Goal: Information Seeking & Learning: Learn about a topic

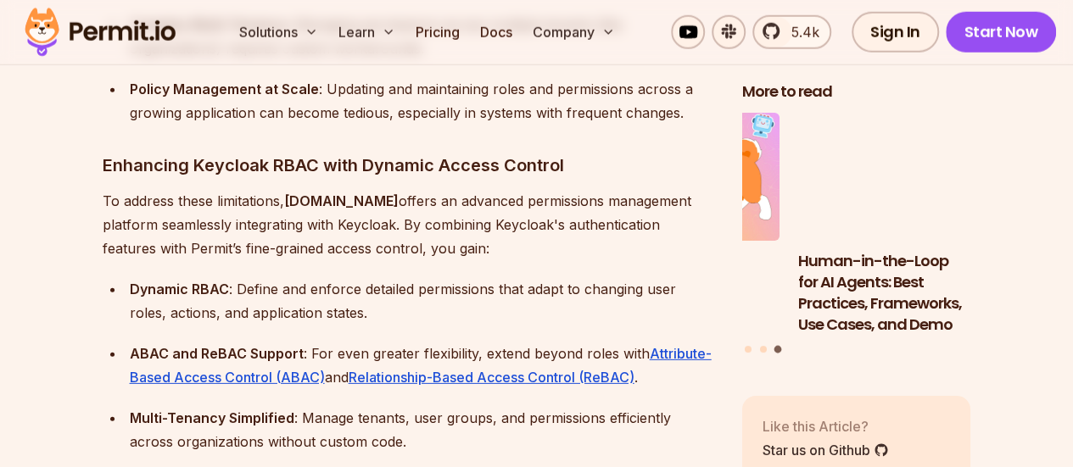
scroll to position [2385, 0]
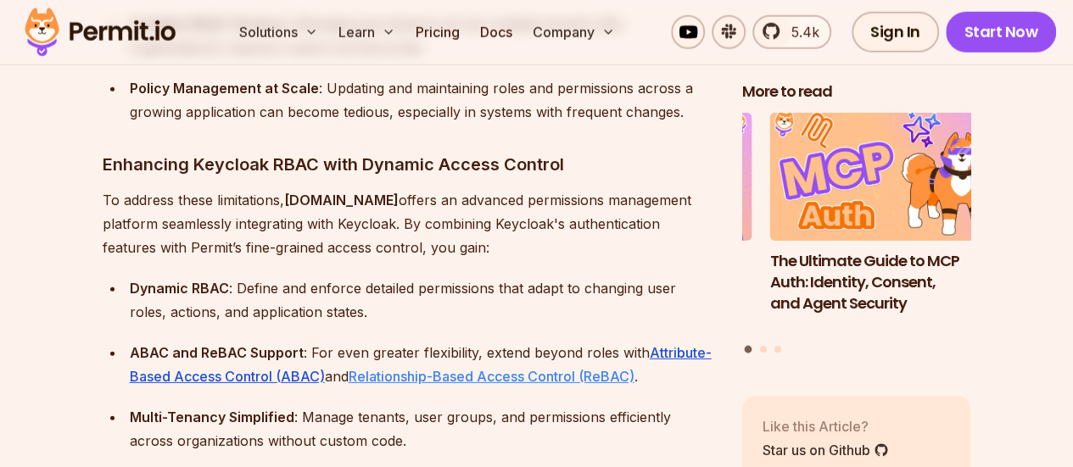
click at [451, 368] on link "Relationship-Based Access Control (ReBAC)" at bounding box center [492, 376] width 286 height 17
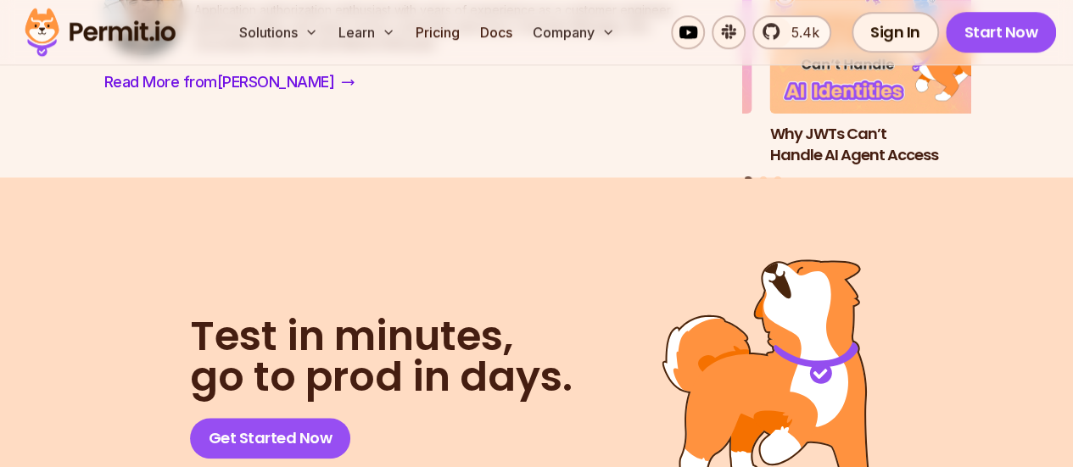
scroll to position [13688, 0]
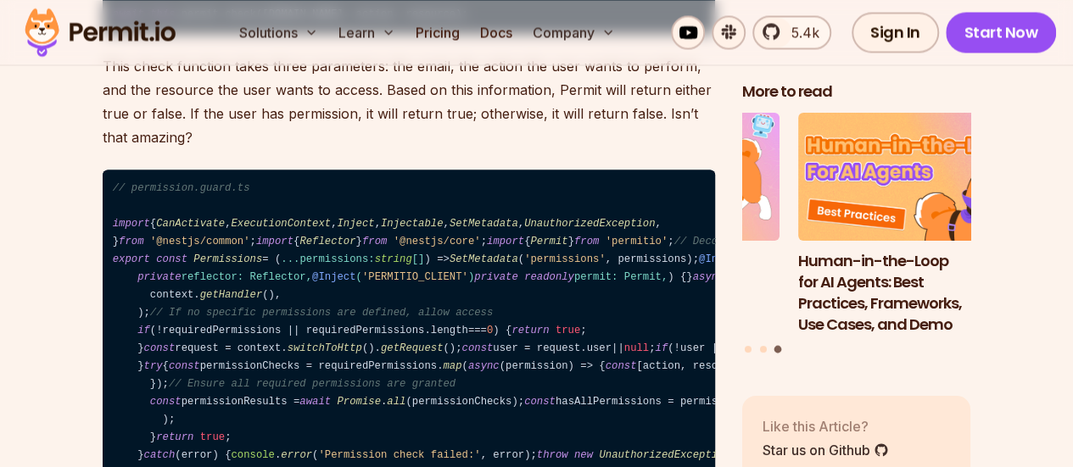
scroll to position [17507, 0]
